Goal: Task Accomplishment & Management: Manage account settings

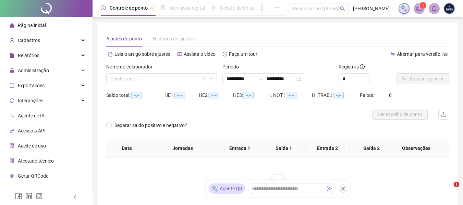
type input "**********"
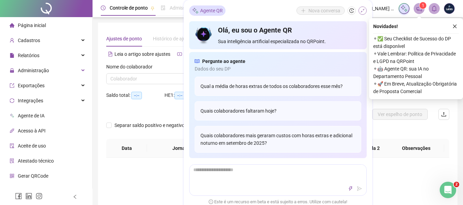
click at [361, 9] on icon "shrink" at bounding box center [362, 10] width 5 height 5
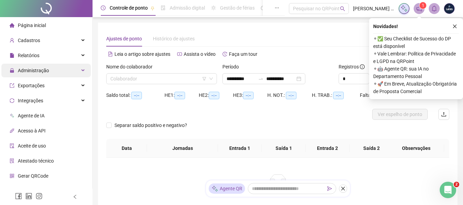
click at [45, 72] on span "Administração" at bounding box center [33, 70] width 31 height 5
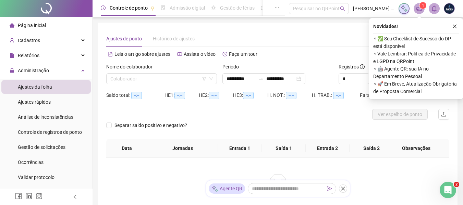
click at [36, 83] on div "Ajustes da folha" at bounding box center [35, 87] width 34 height 14
click at [454, 27] on icon "close" at bounding box center [454, 26] width 5 height 5
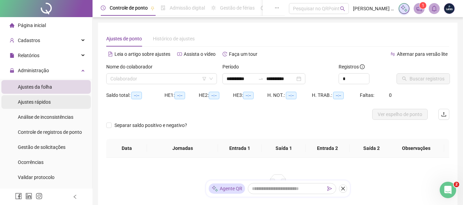
click at [34, 101] on span "Ajustes rápidos" at bounding box center [34, 101] width 33 height 5
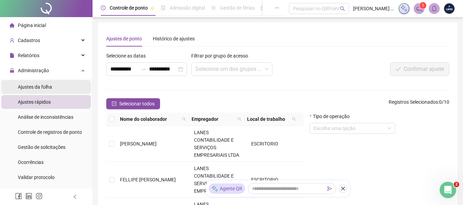
click at [34, 83] on div "Ajustes da folha" at bounding box center [35, 87] width 34 height 14
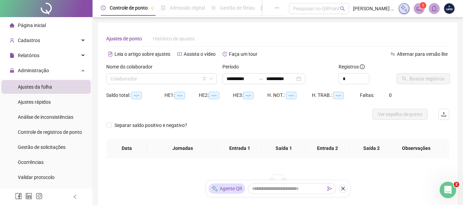
type input "**********"
click at [201, 78] on input "search" at bounding box center [158, 79] width 96 height 10
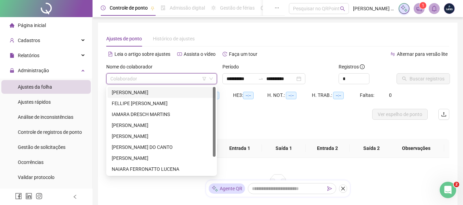
click at [166, 97] on div "[PERSON_NAME]" at bounding box center [162, 92] width 108 height 11
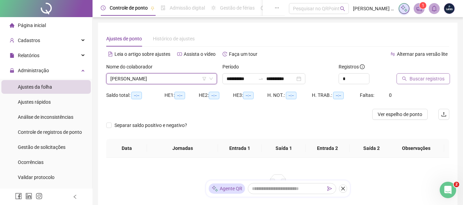
click at [400, 79] on button "Buscar registros" at bounding box center [422, 78] width 53 height 11
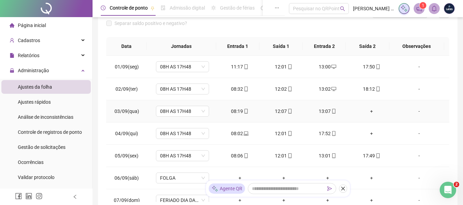
scroll to position [16, 0]
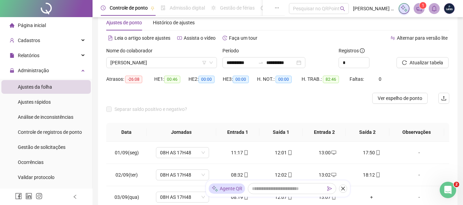
click at [136, 55] on div "Nome do colaborador" at bounding box center [161, 52] width 111 height 10
click at [140, 66] on span "[PERSON_NAME]" at bounding box center [161, 63] width 102 height 10
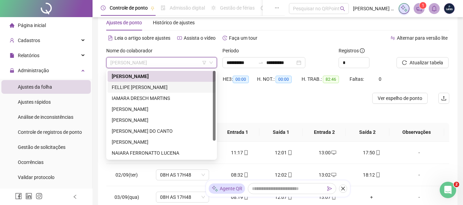
click at [136, 86] on div "FELLIPE [PERSON_NAME]" at bounding box center [162, 88] width 100 height 8
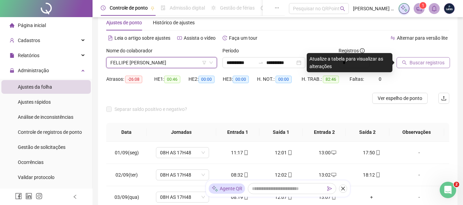
click at [432, 64] on span "Buscar registros" at bounding box center [426, 63] width 35 height 8
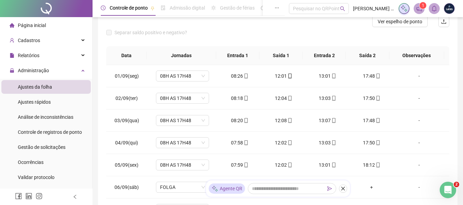
scroll to position [0, 0]
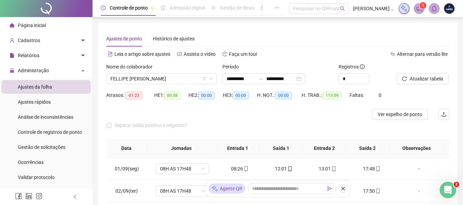
click at [146, 73] on div "Nome do colaborador" at bounding box center [161, 68] width 111 height 10
click at [160, 81] on span "FELLIPE [PERSON_NAME]" at bounding box center [161, 79] width 102 height 10
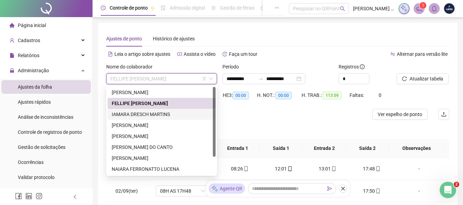
click at [133, 114] on div "IAMARA DRESCH MARTINS" at bounding box center [162, 115] width 100 height 8
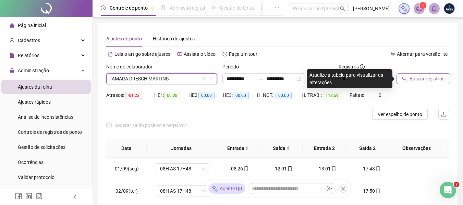
click at [412, 79] on span "Buscar registros" at bounding box center [426, 79] width 35 height 8
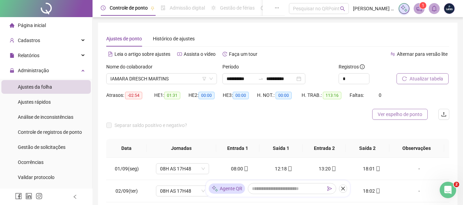
click at [405, 113] on span "Ver espelho de ponto" at bounding box center [399, 115] width 45 height 8
click at [40, 24] on span "Página inicial" at bounding box center [32, 25] width 28 height 5
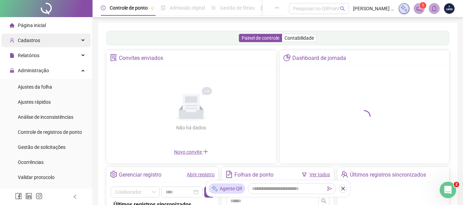
click at [51, 36] on div "Cadastros" at bounding box center [45, 41] width 89 height 14
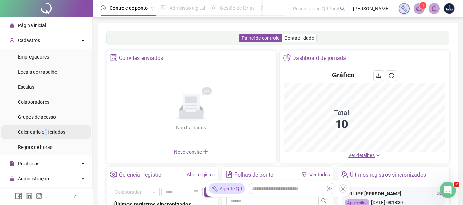
click at [46, 131] on span "Calendário de feriados" at bounding box center [42, 131] width 48 height 5
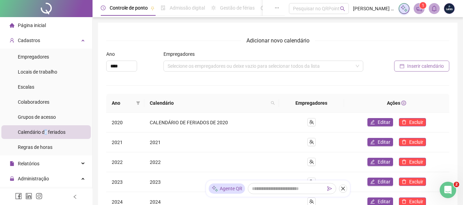
click at [434, 67] on span "Inserir calendário" at bounding box center [425, 66] width 37 height 8
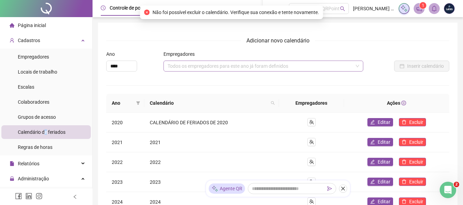
click at [247, 63] on div "Todos os empregadores para este ano já foram definidos" at bounding box center [263, 66] width 200 height 11
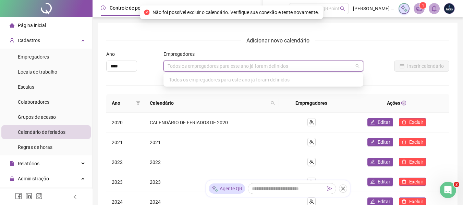
click at [299, 38] on span "Adicionar novo calendário" at bounding box center [278, 40] width 74 height 9
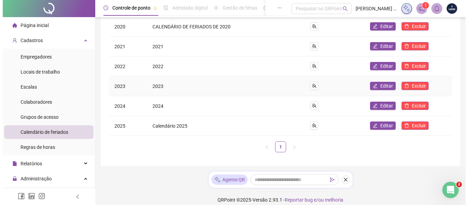
scroll to position [103, 0]
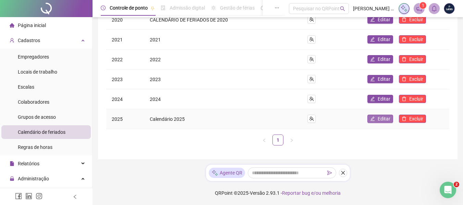
click at [386, 115] on span "Editar" at bounding box center [383, 119] width 13 height 8
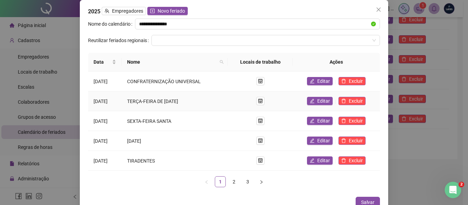
scroll to position [9, 0]
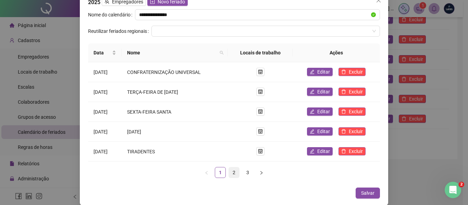
click at [232, 170] on link "2" at bounding box center [234, 172] width 10 height 10
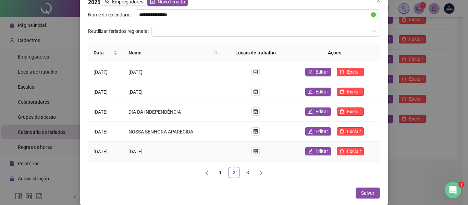
scroll to position [0, 0]
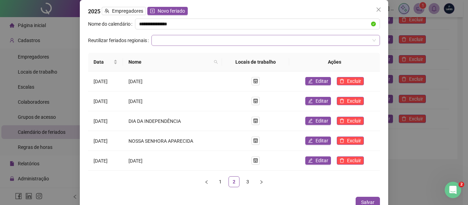
click at [210, 37] on input "search" at bounding box center [262, 40] width 214 height 10
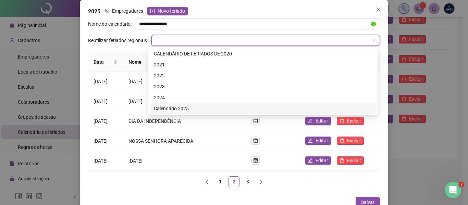
click at [186, 105] on div "Calendário 2025" at bounding box center [263, 109] width 218 height 8
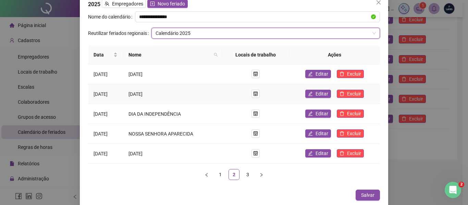
scroll to position [9, 0]
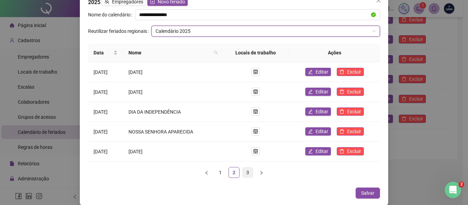
click at [248, 171] on link "3" at bounding box center [247, 172] width 10 height 10
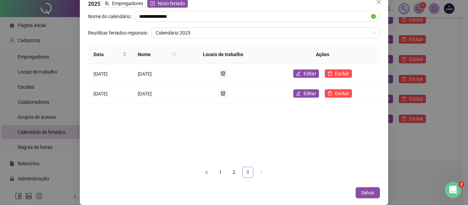
scroll to position [7, 0]
click at [229, 172] on link "2" at bounding box center [234, 172] width 10 height 10
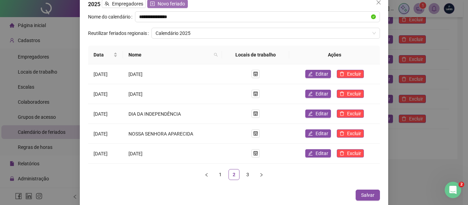
click at [173, 2] on span "Novo feriado" at bounding box center [171, 4] width 27 height 8
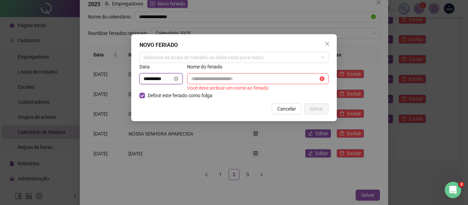
click at [169, 78] on input "**********" at bounding box center [157, 79] width 29 height 8
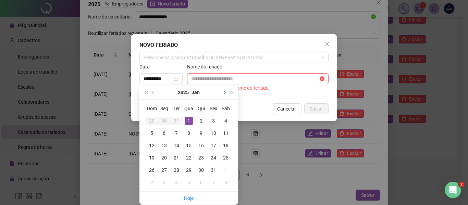
click at [224, 91] on button "next-year" at bounding box center [224, 93] width 8 height 14
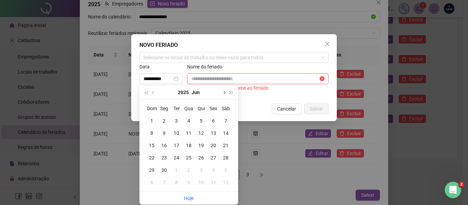
click at [224, 90] on button "next-year" at bounding box center [224, 93] width 8 height 14
click at [225, 90] on button "next-year" at bounding box center [224, 93] width 8 height 14
type input "**********"
click at [223, 144] on div "20" at bounding box center [226, 145] width 8 height 8
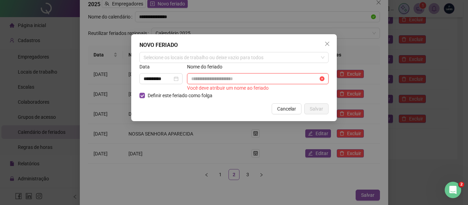
click at [218, 82] on input "text" at bounding box center [254, 79] width 127 height 8
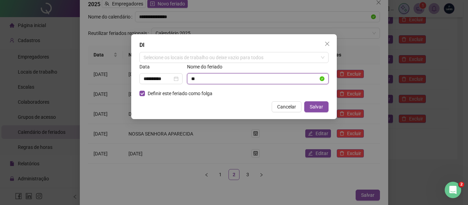
type input "*"
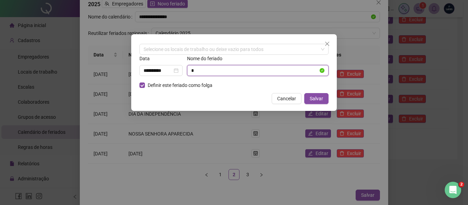
click at [210, 71] on input "text" at bounding box center [254, 71] width 127 height 8
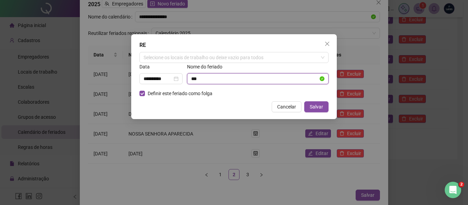
type input "*"
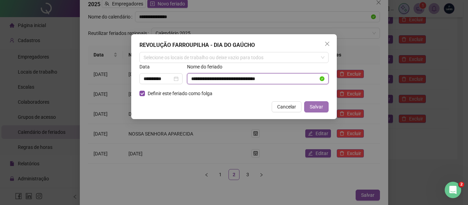
type input "**********"
click at [321, 107] on span "Salvar" at bounding box center [316, 107] width 13 height 8
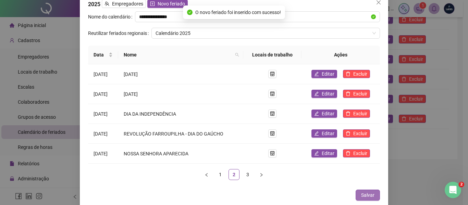
click at [363, 194] on span "Salvar" at bounding box center [367, 195] width 13 height 8
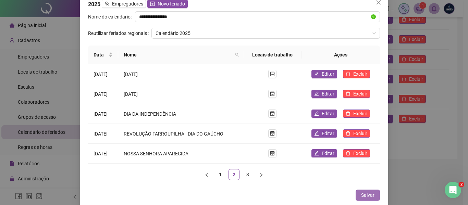
click at [363, 194] on span "Salvar" at bounding box center [367, 195] width 13 height 8
click at [364, 194] on span "Salvar" at bounding box center [367, 195] width 13 height 8
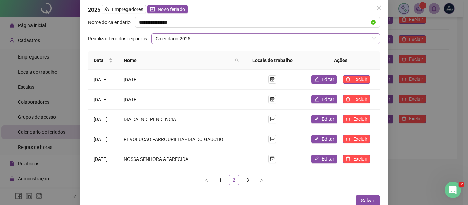
scroll to position [0, 0]
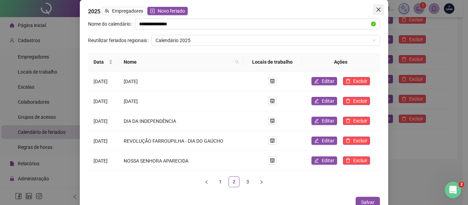
click at [377, 9] on icon "close" at bounding box center [378, 9] width 5 height 5
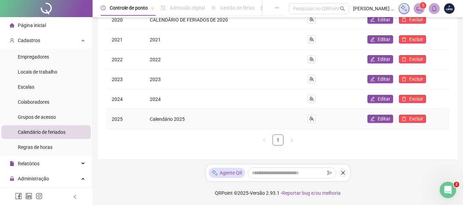
click at [181, 117] on span "Calendário 2025" at bounding box center [167, 118] width 35 height 5
click at [178, 121] on span "Calendário 2025" at bounding box center [167, 118] width 35 height 5
click at [112, 116] on td "2025" at bounding box center [125, 119] width 38 height 20
click at [389, 121] on span "Editar" at bounding box center [383, 119] width 13 height 8
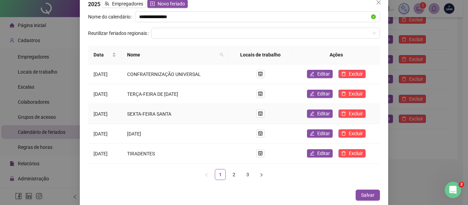
scroll to position [9, 0]
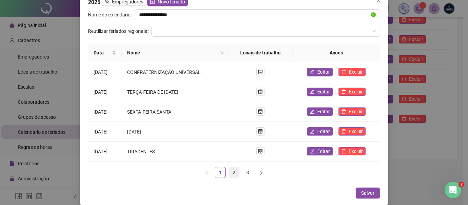
click at [232, 170] on link "2" at bounding box center [234, 172] width 10 height 10
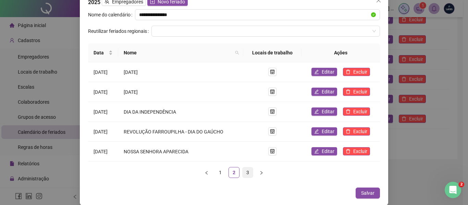
click at [245, 174] on link "3" at bounding box center [247, 172] width 10 height 10
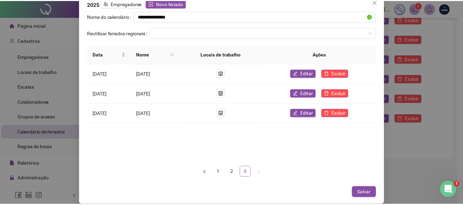
scroll to position [7, 0]
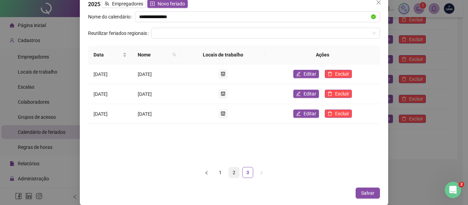
click at [231, 173] on link "2" at bounding box center [234, 172] width 10 height 10
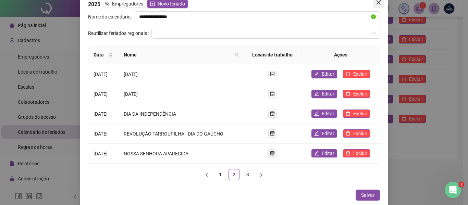
click at [376, 4] on icon "close" at bounding box center [378, 2] width 5 height 5
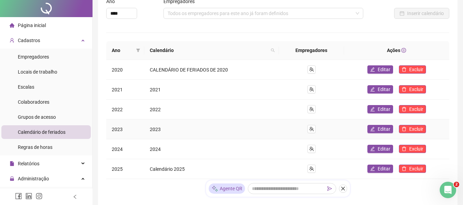
scroll to position [0, 0]
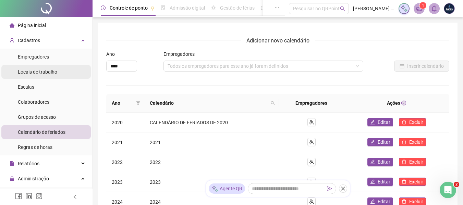
click at [21, 69] on span "Locais de trabalho" at bounding box center [37, 71] width 39 height 5
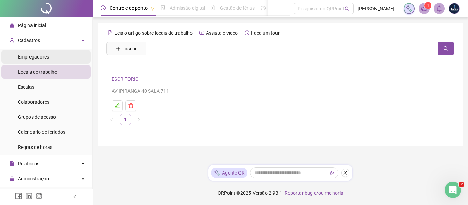
click at [32, 61] on div "Empregadores" at bounding box center [33, 57] width 31 height 14
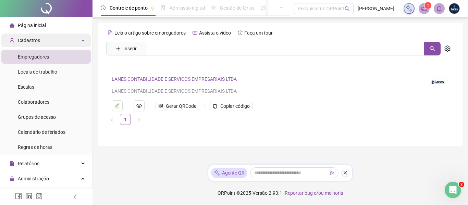
click at [46, 43] on div "Cadastros" at bounding box center [45, 41] width 89 height 14
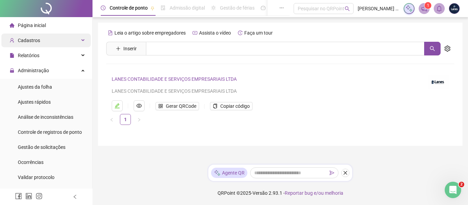
click at [39, 42] on div "Cadastros" at bounding box center [45, 41] width 89 height 14
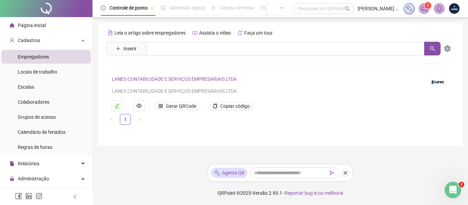
click at [32, 61] on div "Empregadores" at bounding box center [33, 57] width 31 height 14
click at [31, 74] on span "Locais de trabalho" at bounding box center [37, 71] width 39 height 5
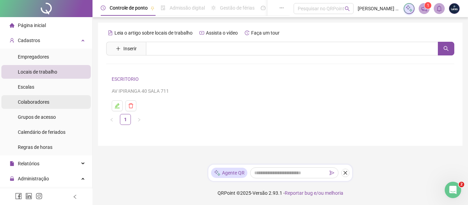
click at [24, 103] on span "Colaboradores" at bounding box center [34, 101] width 32 height 5
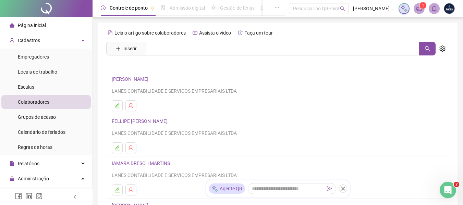
click at [24, 14] on div at bounding box center [46, 8] width 92 height 17
